Goal: Obtain resource: Download file/media

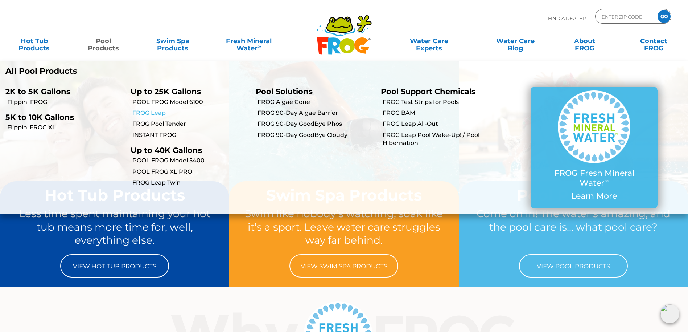
click at [153, 111] on link "FROG Leap" at bounding box center [191, 113] width 118 height 8
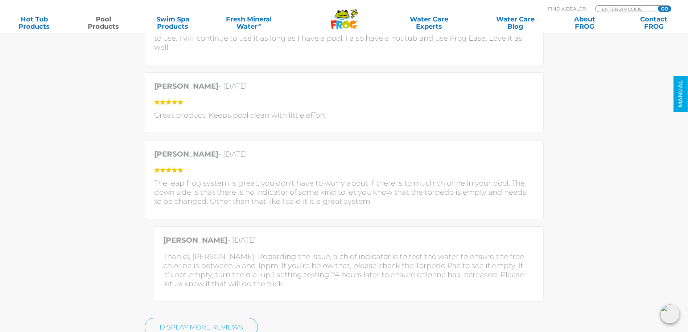
scroll to position [2141, 0]
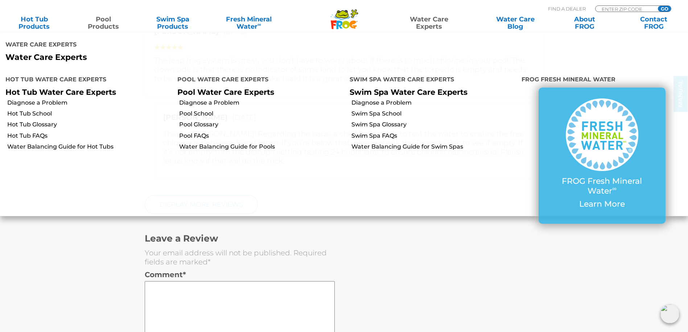
click at [428, 185] on li "Swim Spa Water Care Experts Swim Spa Water Care Experts Diagnose a Problem Swim…" at bounding box center [430, 140] width 172 height 147
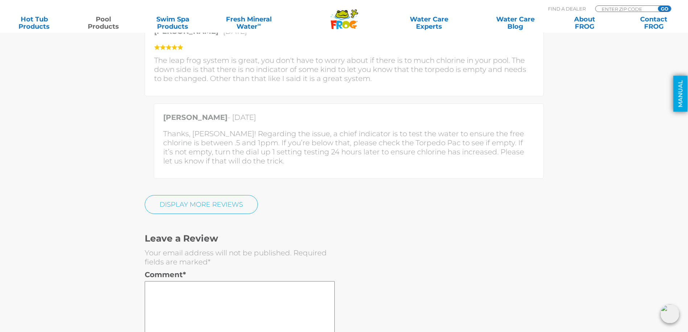
click at [678, 86] on link "MANUAL" at bounding box center [681, 94] width 14 height 36
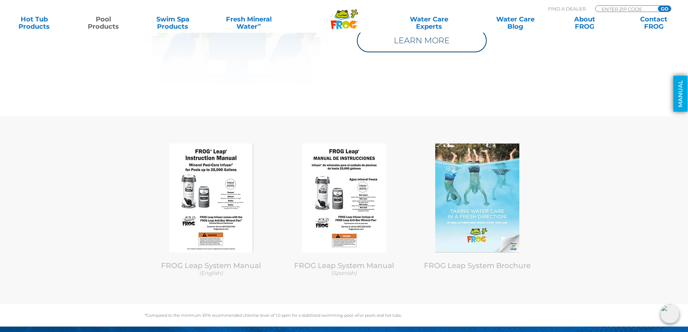
scroll to position [3595, 0]
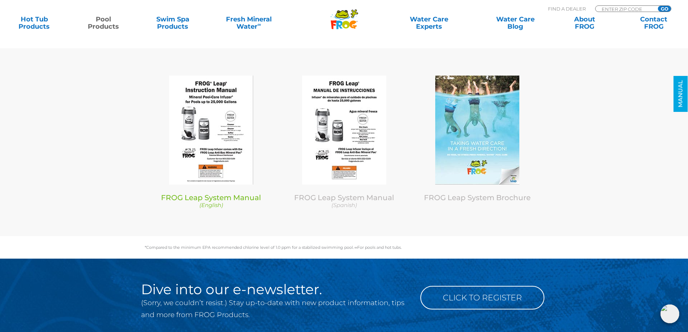
click at [230, 79] on img at bounding box center [211, 129] width 84 height 109
